Goal: Task Accomplishment & Management: Use online tool/utility

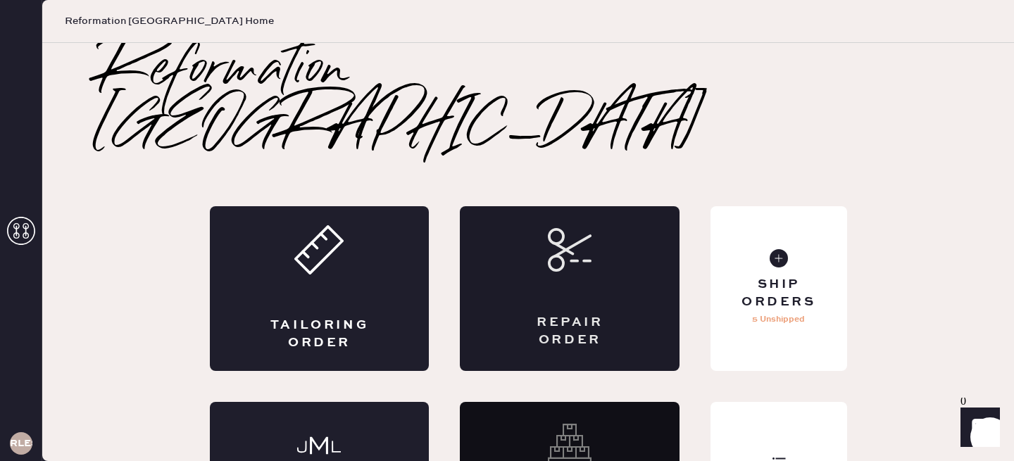
scroll to position [49, 0]
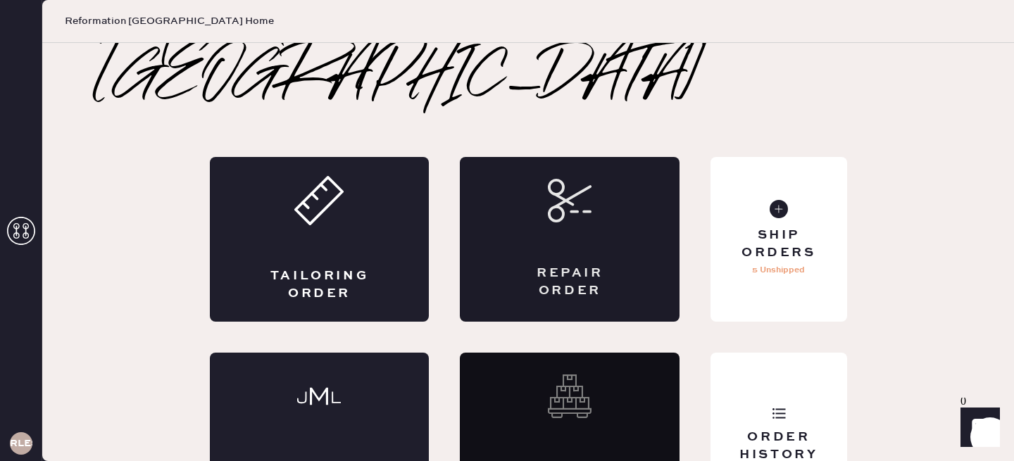
click at [591, 187] on div "Repair Order" at bounding box center [570, 239] width 220 height 165
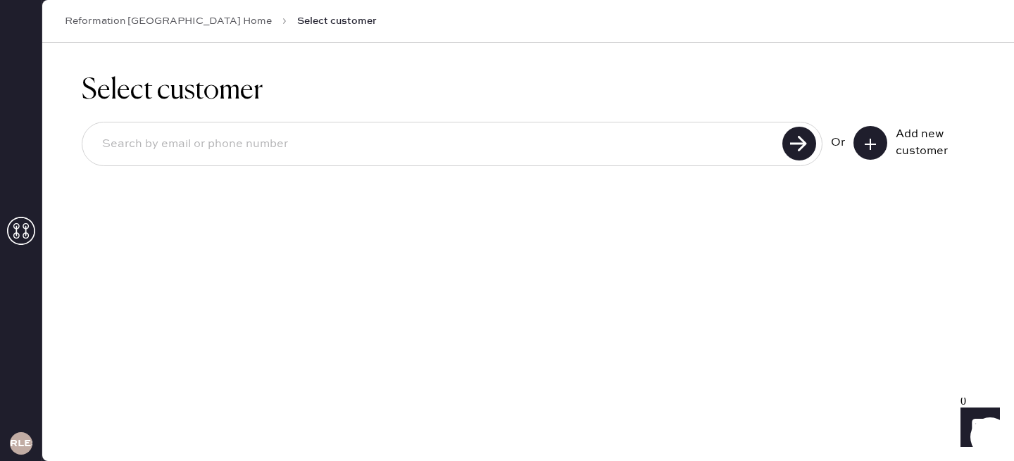
click at [686, 149] on input at bounding box center [434, 144] width 687 height 32
type input "[PERSON_NAME][EMAIL_ADDRESS][PERSON_NAME][DOMAIN_NAME]"
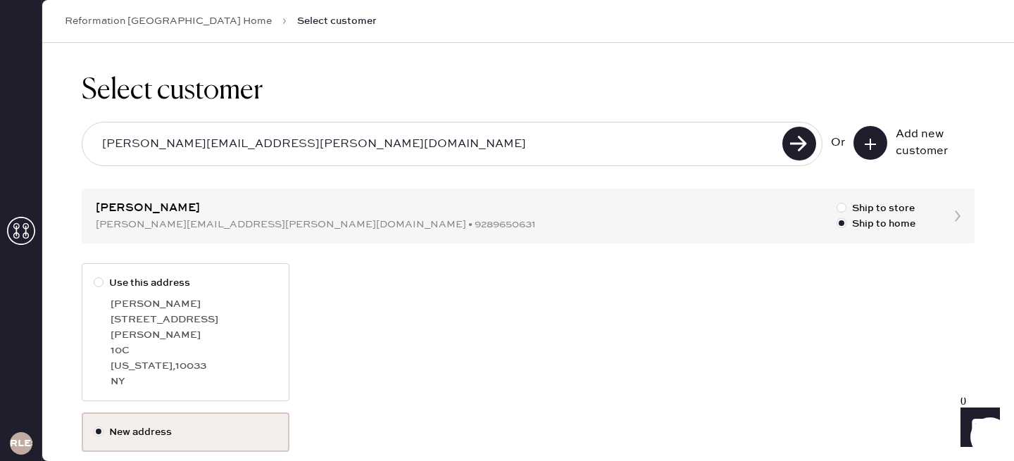
click at [218, 304] on div "[PERSON_NAME]" at bounding box center [194, 304] width 167 height 15
click at [94, 276] on input "Use this address" at bounding box center [94, 275] width 1 height 1
radio input "true"
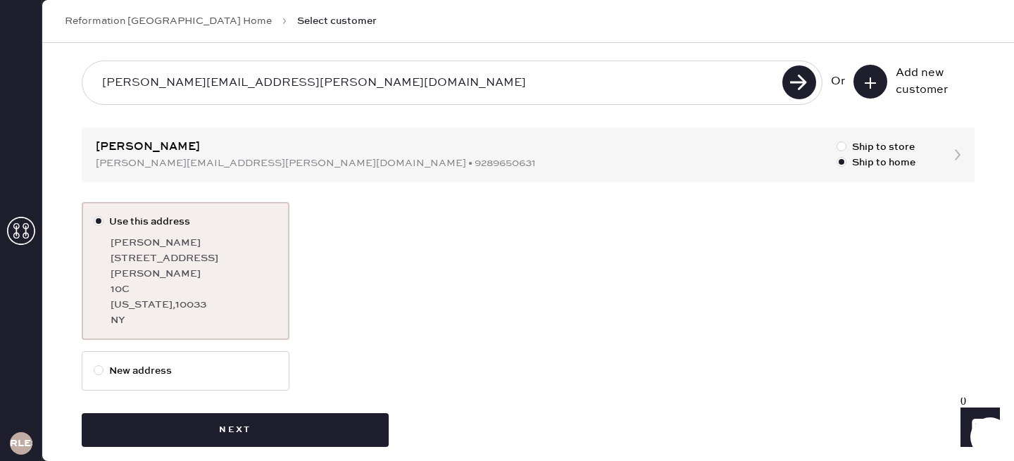
scroll to position [63, 0]
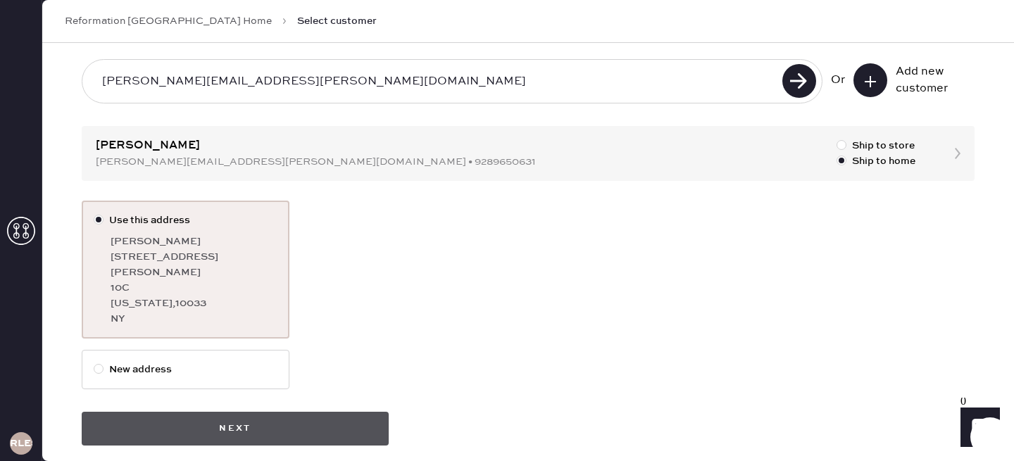
click at [299, 413] on button "Next" at bounding box center [235, 429] width 307 height 34
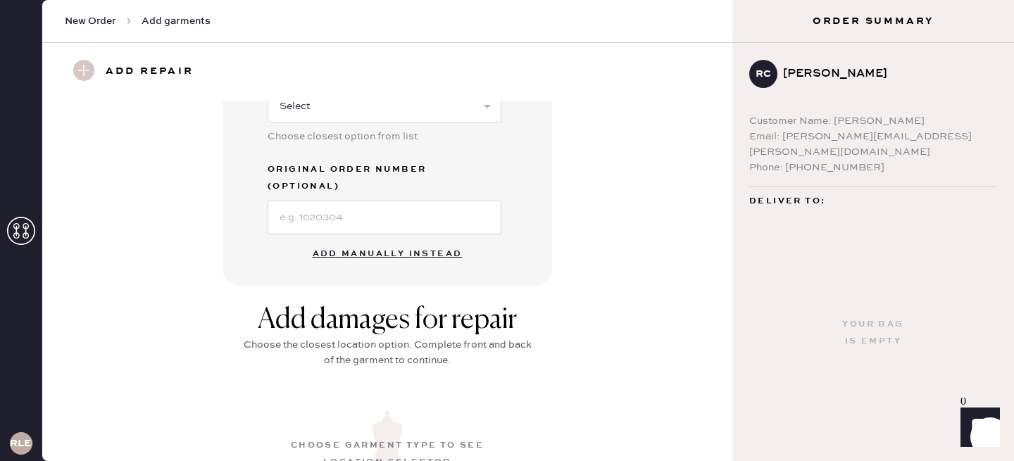
click at [399, 240] on button "Add manually instead" at bounding box center [387, 254] width 167 height 28
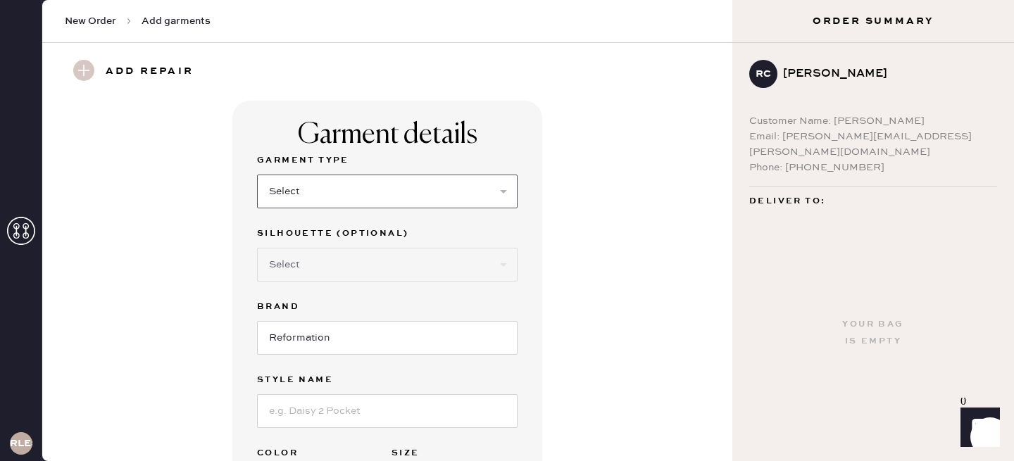
click at [364, 194] on select "Select Basic Skirt Jeans Leggings Pants Shorts Basic Sleeved Dress Basic Sleeve…" at bounding box center [387, 192] width 261 height 34
select select "4"
click at [257, 175] on select "Select Basic Skirt Jeans Leggings Pants Shorts Basic Sleeved Dress Basic Sleeve…" at bounding box center [387, 192] width 261 height 34
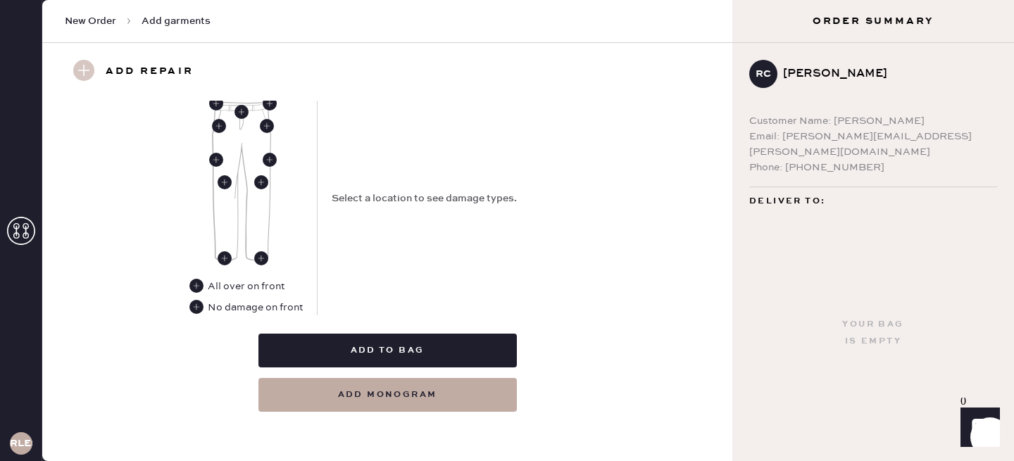
scroll to position [658, 0]
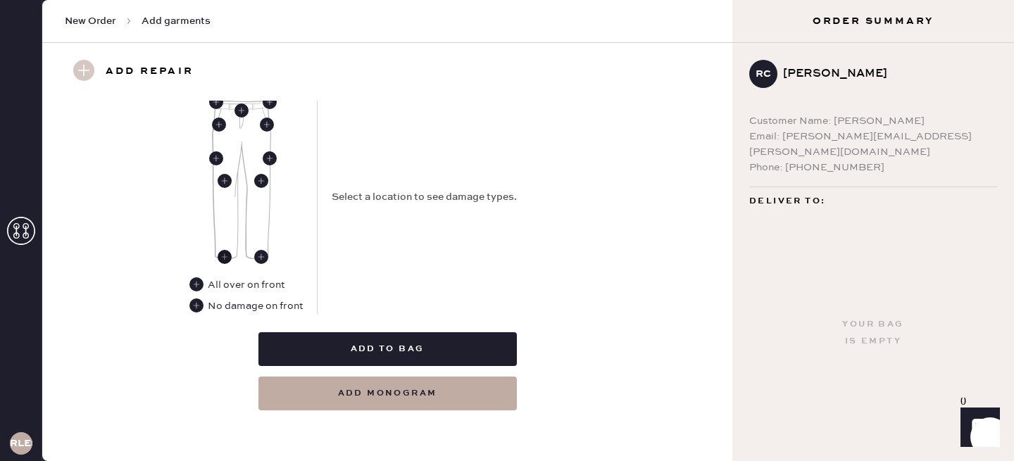
click at [225, 257] on use at bounding box center [225, 257] width 14 height 14
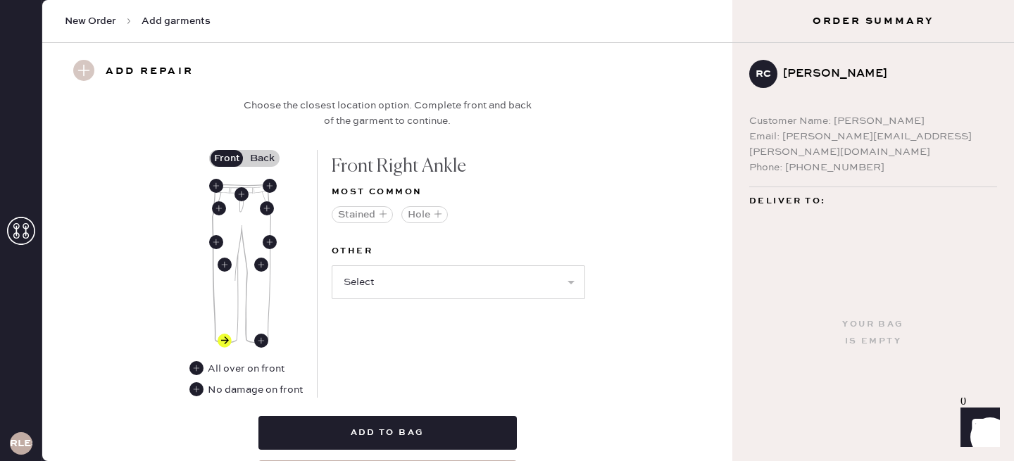
scroll to position [596, 0]
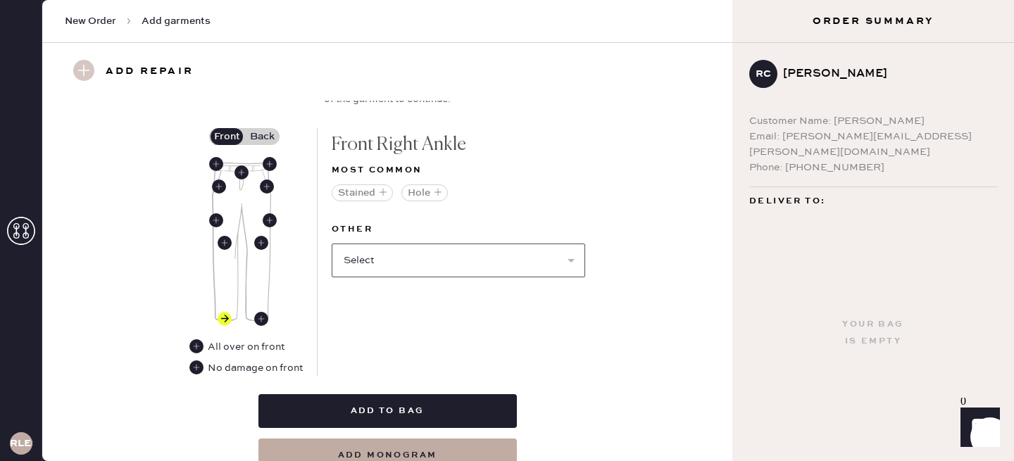
click at [394, 265] on select "Select Broken / Ripped Hem Broken Beads Broken Belt Loop Broken Button Broken E…" at bounding box center [459, 261] width 254 height 34
click at [493, 267] on select "Select Broken / Ripped Hem Broken Beads Broken Belt Loop Broken Button Broken E…" at bounding box center [459, 261] width 254 height 34
